Goal: Information Seeking & Learning: Understand process/instructions

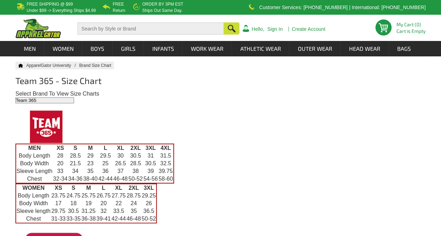
drag, startPoint x: 25, startPoint y: 145, endPoint x: 176, endPoint y: 181, distance: 155.0
click at [176, 181] on div "MEN XS S M L XL 2XL 3XL 4XL Body Length 28 28.5 29 29.5 30 30.5 31 31.5 Body Wi…" at bounding box center [220, 164] width 410 height 40
click at [225, 139] on div at bounding box center [220, 126] width 410 height 33
drag, startPoint x: 57, startPoint y: 148, endPoint x: 179, endPoint y: 182, distance: 126.7
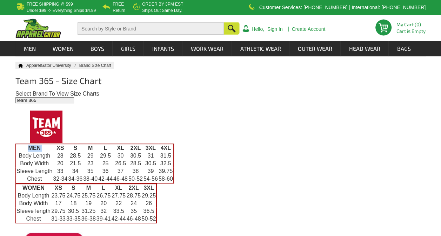
click at [179, 182] on div "MEN XS S M L XL 2XL 3XL 4XL Body Length 28 28.5 29 29.5 30 30.5 31 31.5 Body Wi…" at bounding box center [220, 164] width 410 height 40
click at [184, 175] on div "MEN XS S M L XL 2XL 3XL 4XL Body Length 28 28.5 29 29.5 30 30.5 31 31.5 Body Wi…" at bounding box center [220, 164] width 410 height 40
drag, startPoint x: 23, startPoint y: 147, endPoint x: 186, endPoint y: 182, distance: 166.6
click at [186, 182] on div "MEN XS S M L XL 2XL 3XL 4XL Body Length 28 28.5 29 29.5 30 30.5 31 31.5 Body Wi…" at bounding box center [220, 164] width 410 height 40
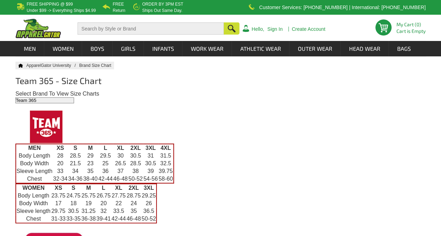
click at [186, 182] on div "MEN XS S M L XL 2XL 3XL 4XL Body Length 28 28.5 29 29.5 30 30.5 31 31.5 Body Wi…" at bounding box center [220, 164] width 410 height 40
click at [192, 177] on div "MEN XS S M L XL 2XL 3XL 4XL Body Length 28 28.5 29 29.5 30 30.5 31 31.5 Body Wi…" at bounding box center [220, 164] width 410 height 40
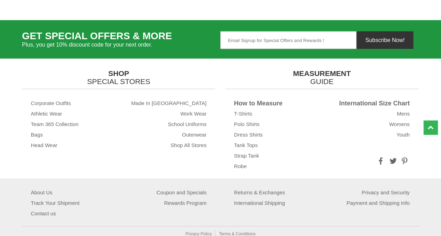
scroll to position [456, 0]
